Goal: Task Accomplishment & Management: Manage account settings

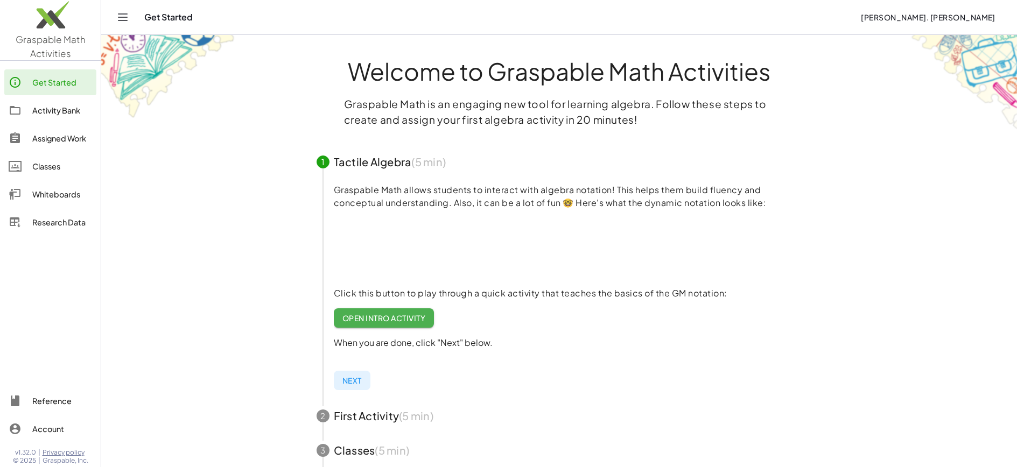
click at [48, 114] on div "Activity Bank" at bounding box center [62, 110] width 60 height 13
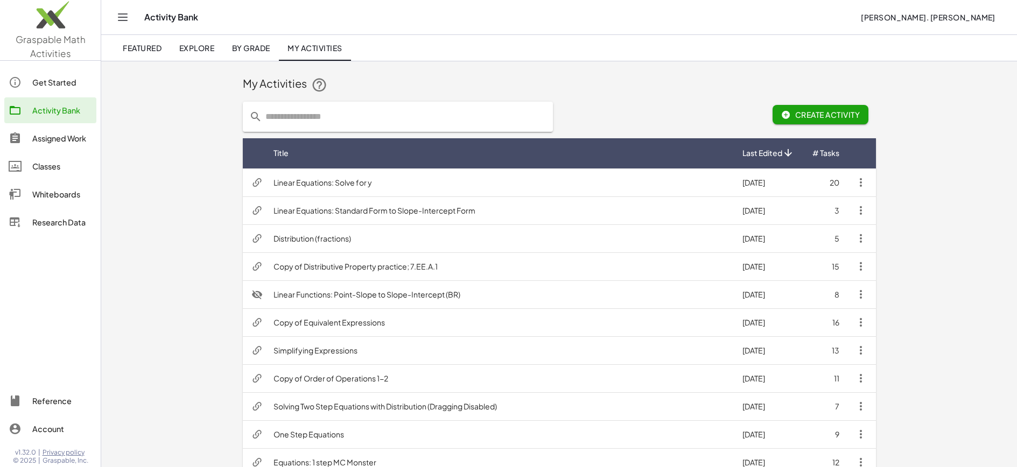
click at [280, 117] on input "text" at bounding box center [404, 117] width 284 height 30
type input "**********"
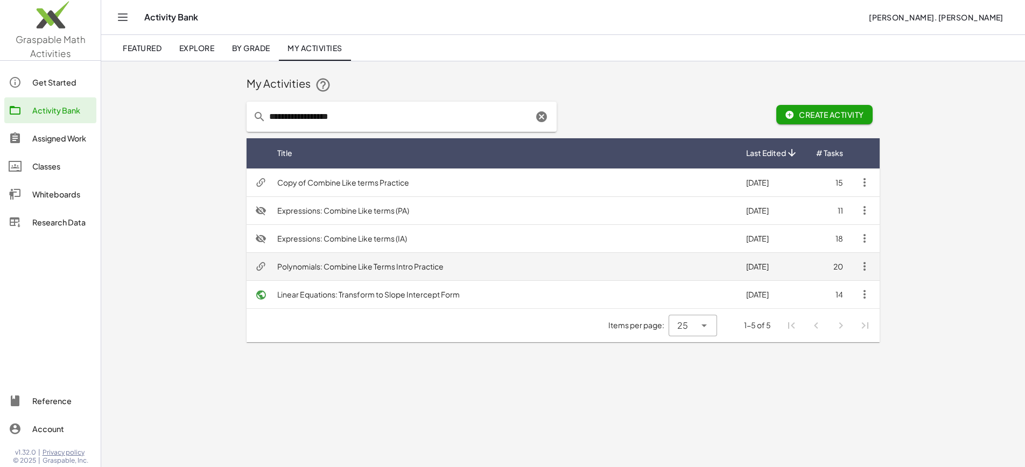
click at [316, 266] on td "Polynomials: Combine Like Terms Intro Practice" at bounding box center [503, 266] width 469 height 28
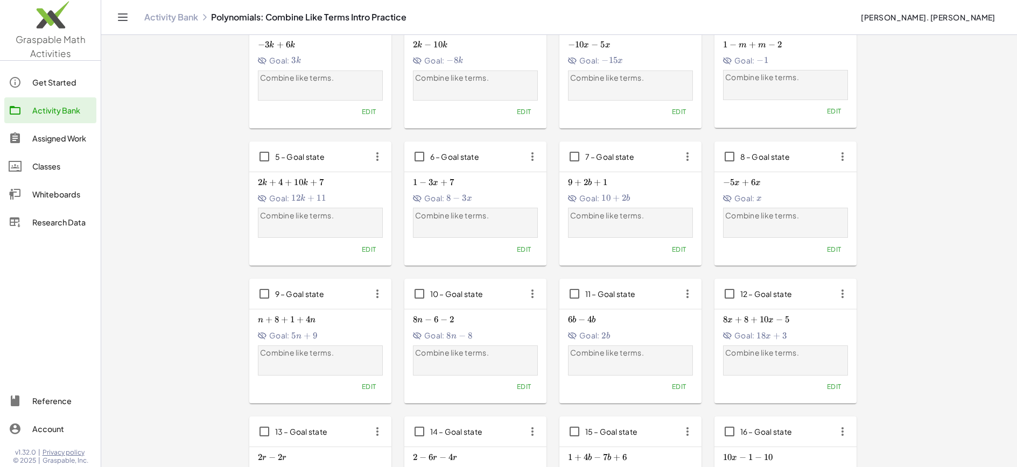
scroll to position [27, 0]
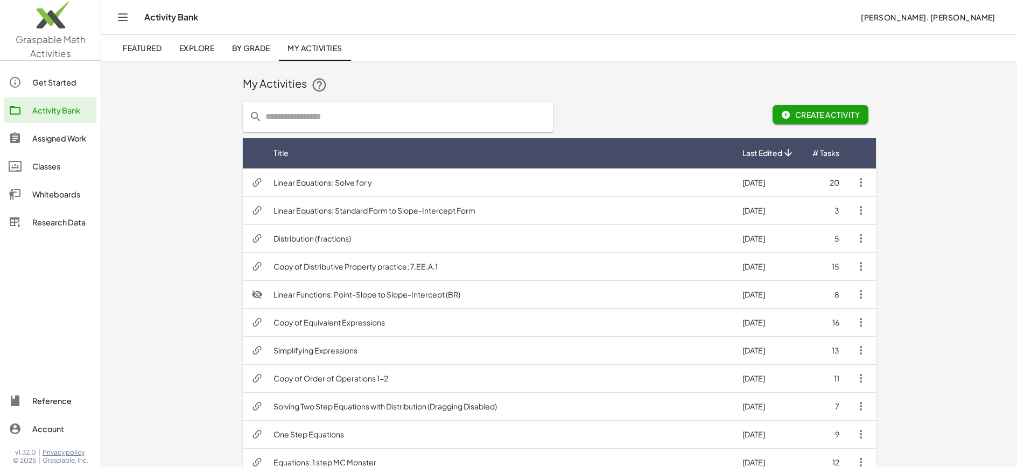
click at [289, 116] on input "text" at bounding box center [404, 117] width 284 height 30
type input "**********"
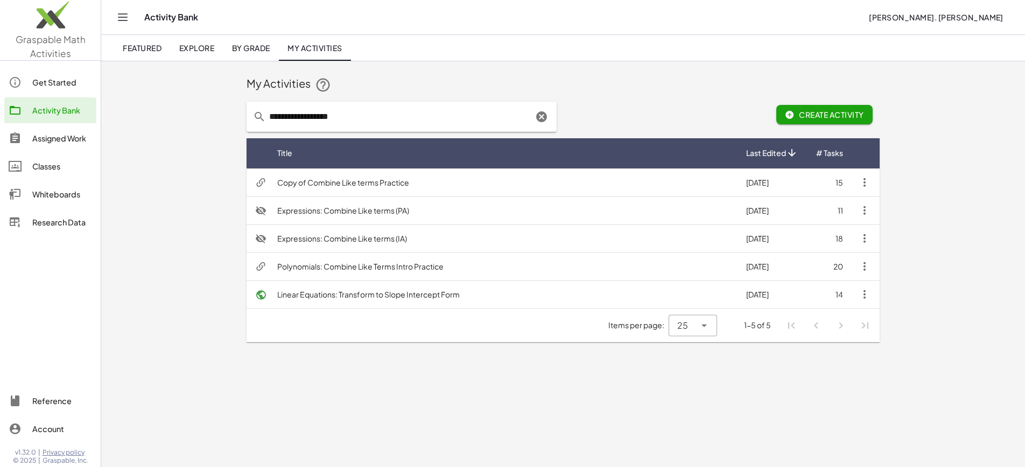
drag, startPoint x: 397, startPoint y: 117, endPoint x: 247, endPoint y: 112, distance: 150.2
click at [247, 112] on div "**********" at bounding box center [402, 117] width 310 height 30
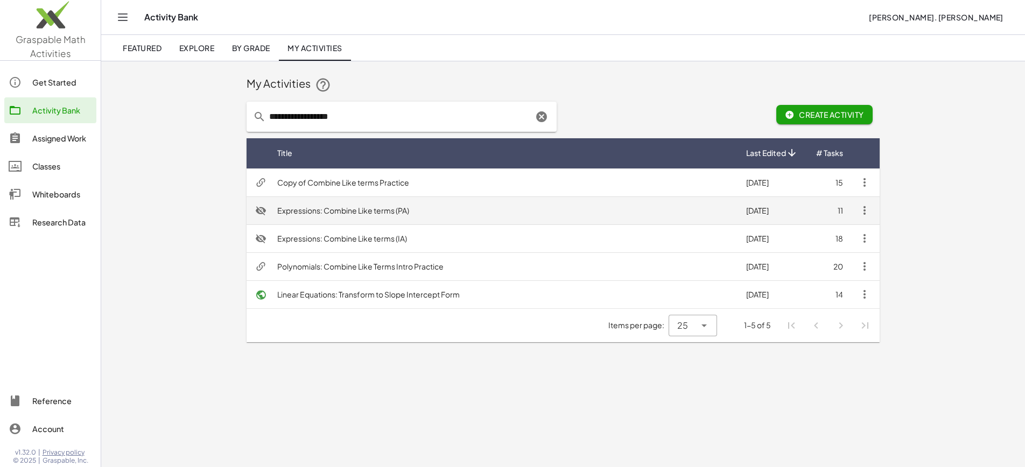
click at [309, 207] on td "Expressions: Combine Like terms (PA)" at bounding box center [503, 210] width 469 height 28
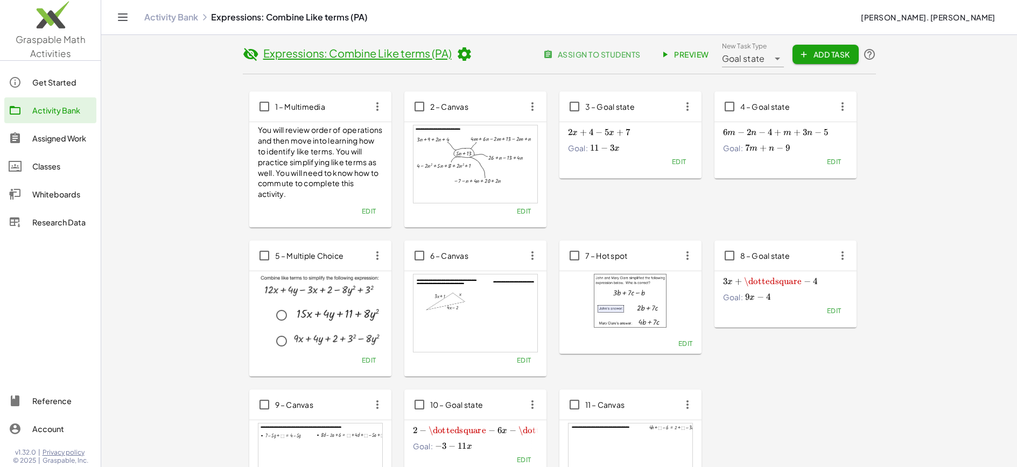
click at [695, 51] on span "Preview" at bounding box center [685, 55] width 47 height 10
click at [594, 57] on span "assign to students" at bounding box center [592, 55] width 95 height 10
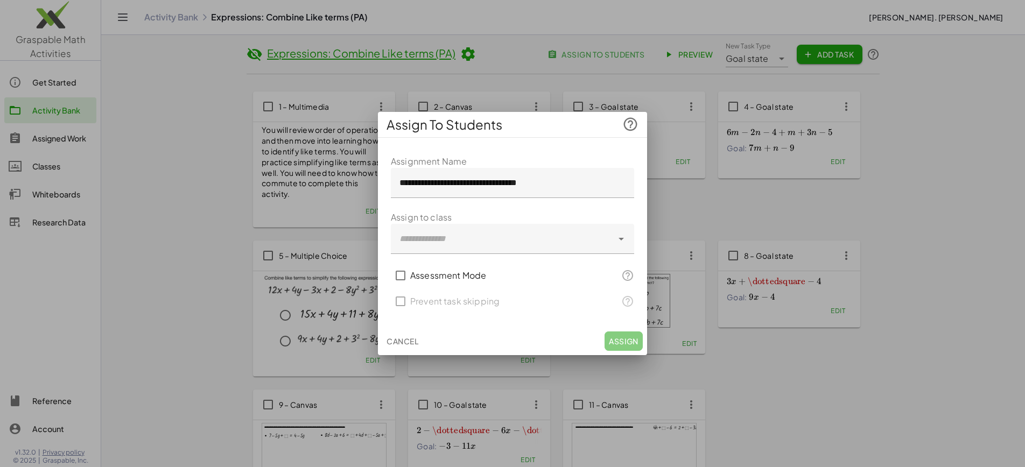
click at [439, 238] on div at bounding box center [502, 239] width 222 height 30
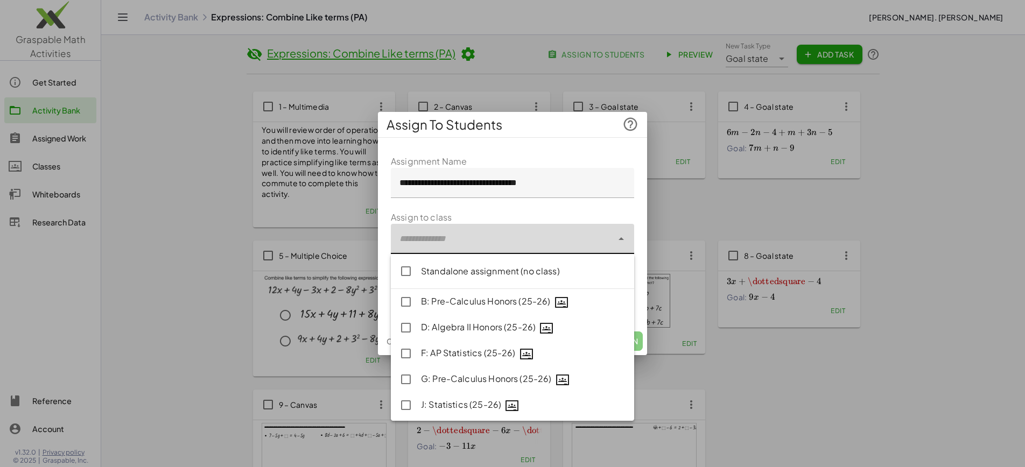
type input "**********"
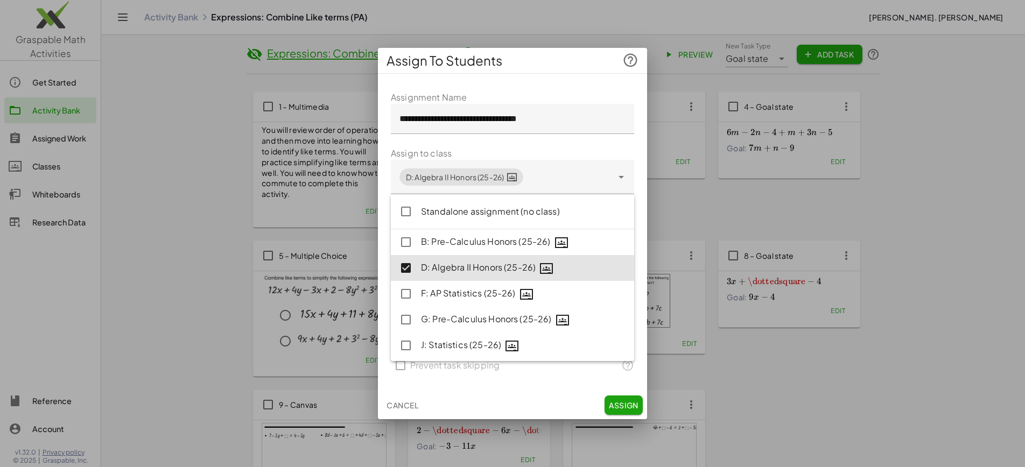
click at [530, 399] on div "Cancel Assign" at bounding box center [512, 405] width 269 height 28
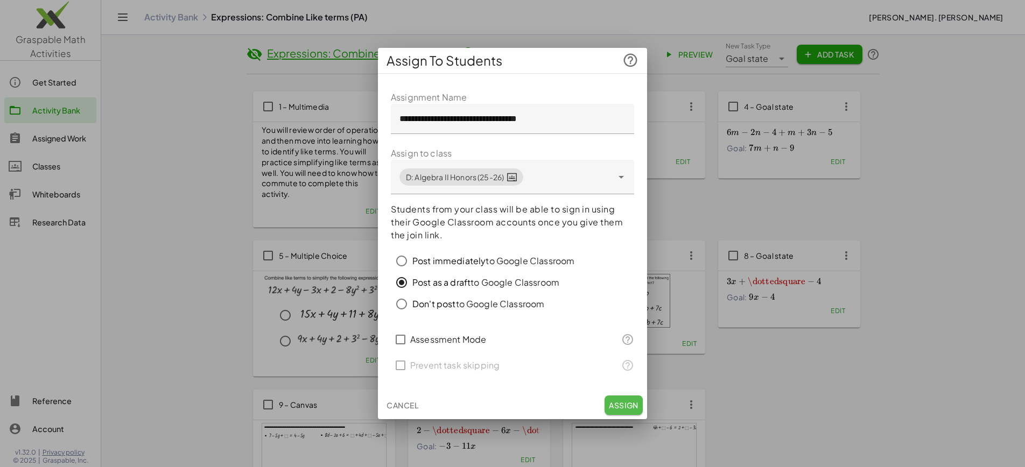
click at [624, 403] on span "Assign" at bounding box center [624, 405] width 30 height 10
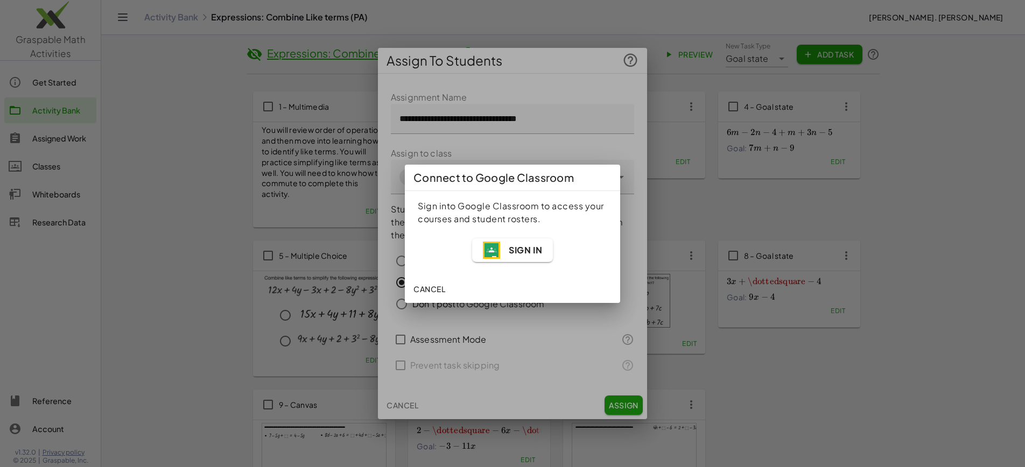
click at [515, 247] on span "Sign In" at bounding box center [525, 249] width 33 height 11
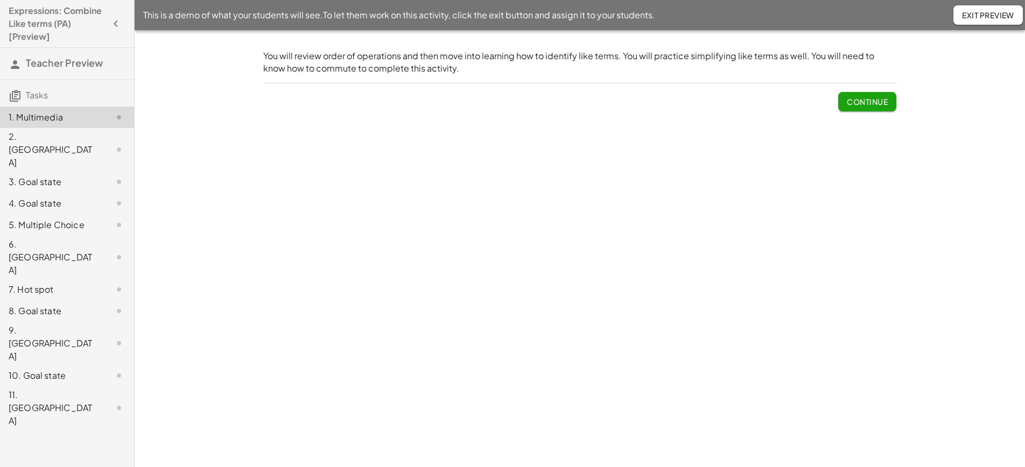
click at [70, 143] on div "2. [GEOGRAPHIC_DATA]" at bounding box center [52, 149] width 87 height 39
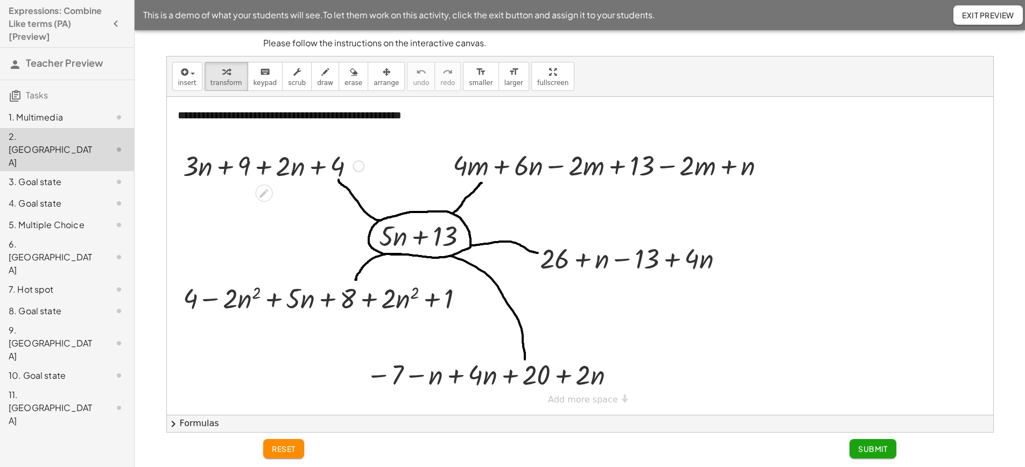
click at [40, 175] on div "3. Goal state" at bounding box center [52, 181] width 87 height 13
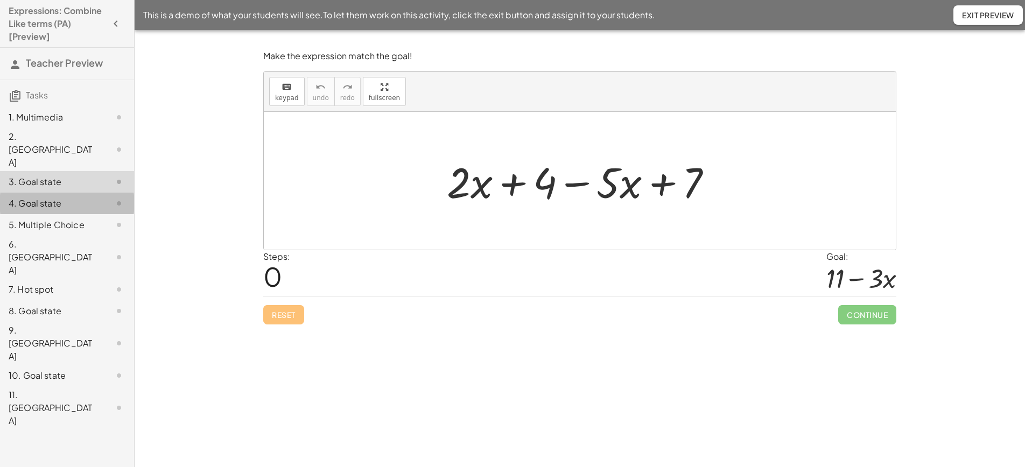
click at [34, 197] on div "4. Goal state" at bounding box center [52, 203] width 87 height 13
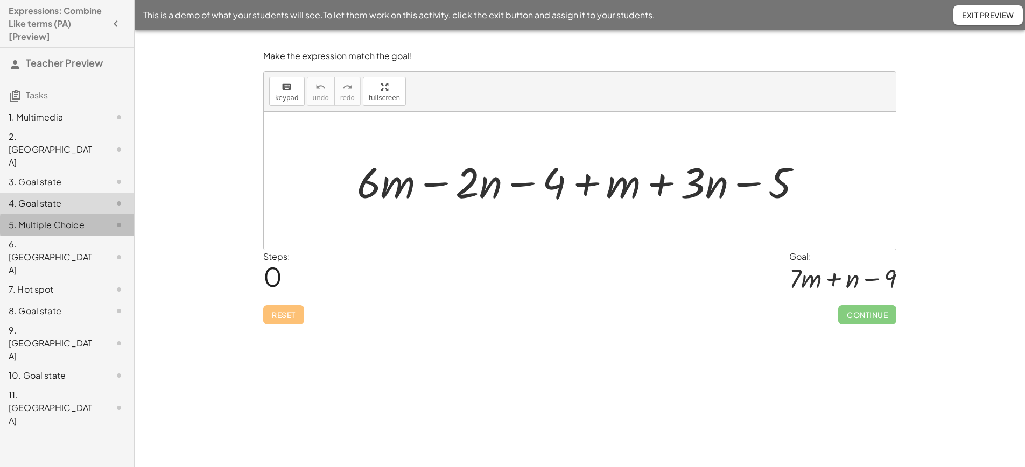
click at [34, 219] on div "5. Multiple Choice" at bounding box center [52, 225] width 87 height 13
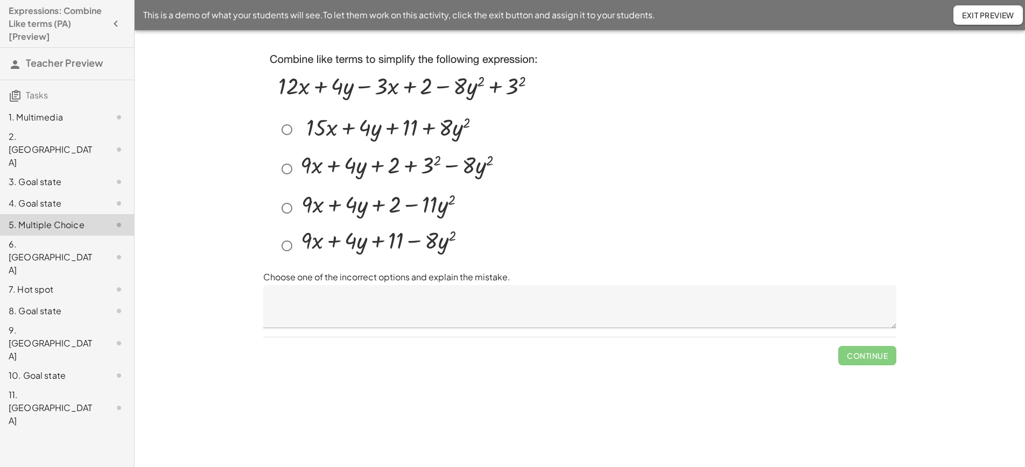
click at [35, 236] on div "6. [GEOGRAPHIC_DATA]" at bounding box center [67, 257] width 134 height 43
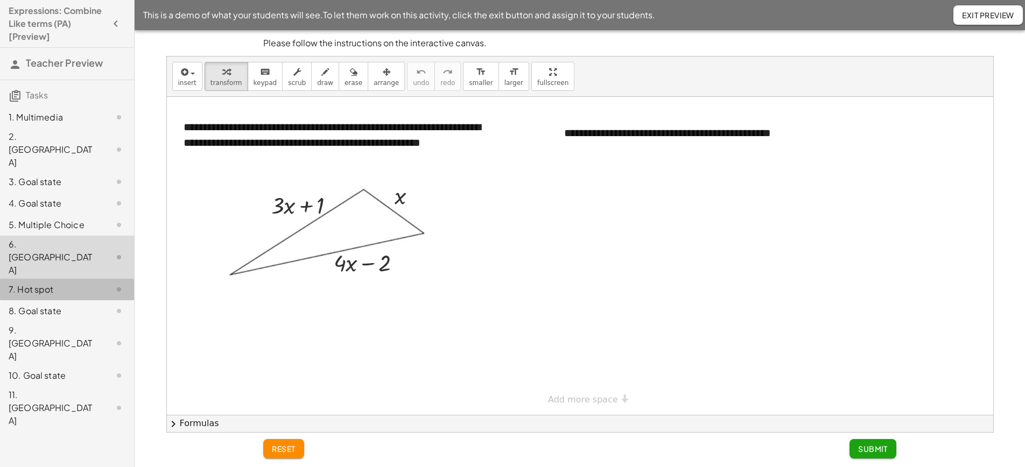
click at [25, 283] on div "7. Hot spot" at bounding box center [52, 289] width 87 height 13
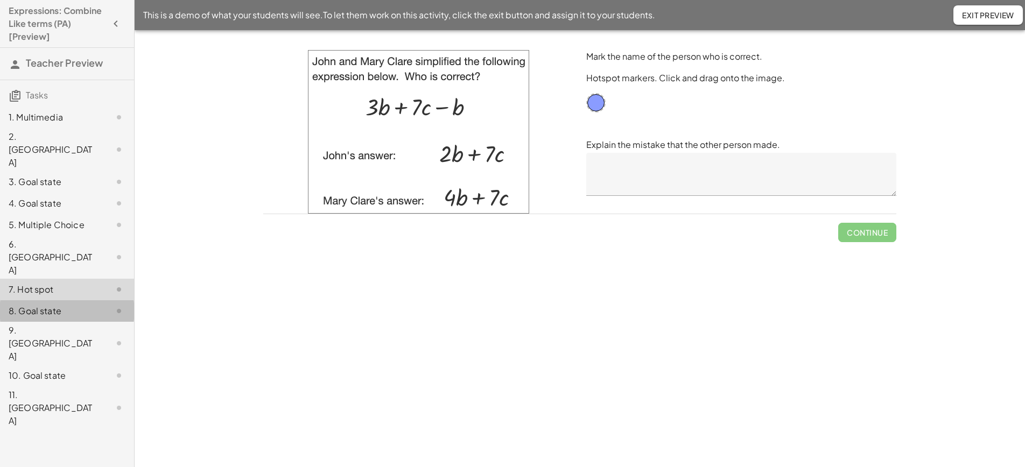
click at [56, 305] on div "8. Goal state" at bounding box center [52, 311] width 87 height 13
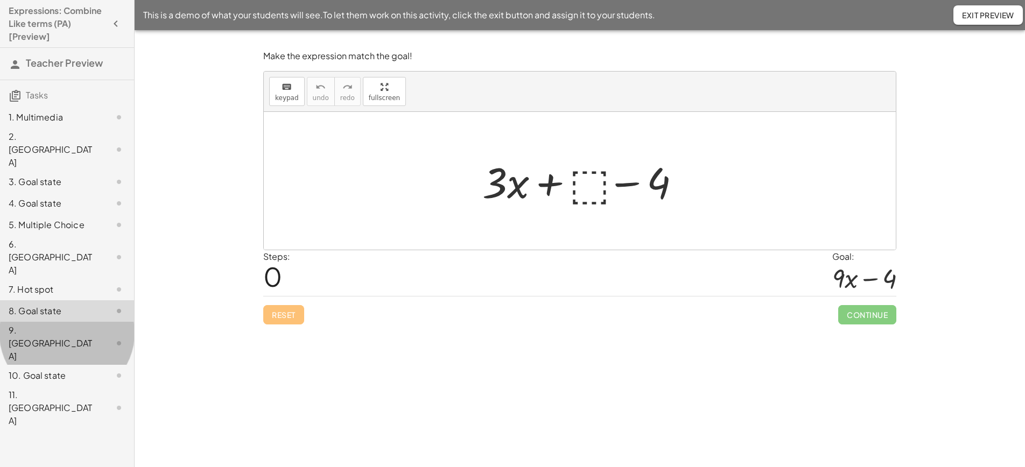
click at [34, 324] on div "9. [GEOGRAPHIC_DATA]" at bounding box center [52, 343] width 87 height 39
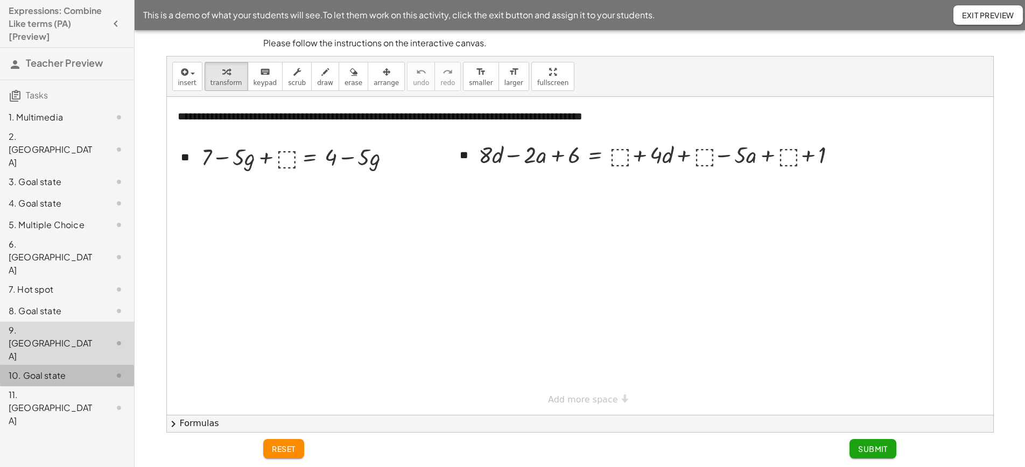
click at [35, 369] on div "10. Goal state" at bounding box center [52, 375] width 87 height 13
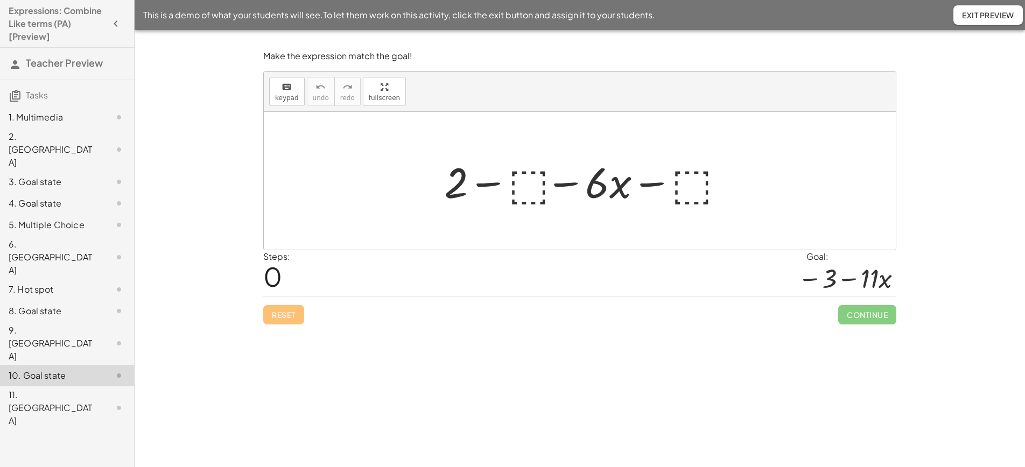
click at [29, 349] on div "Expressions: Combine Like terms (PA) [Preview] Teacher Preview Tasks 1. Multime…" at bounding box center [67, 233] width 134 height 467
click at [34, 389] on div "11. [GEOGRAPHIC_DATA]" at bounding box center [52, 408] width 87 height 39
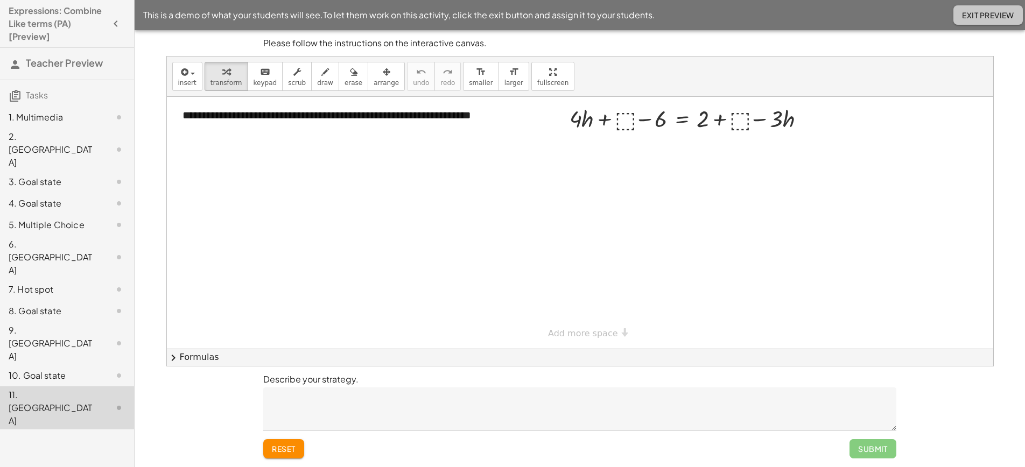
click at [976, 13] on span "Exit Preview" at bounding box center [988, 15] width 52 height 10
